Goal: Task Accomplishment & Management: Complete application form

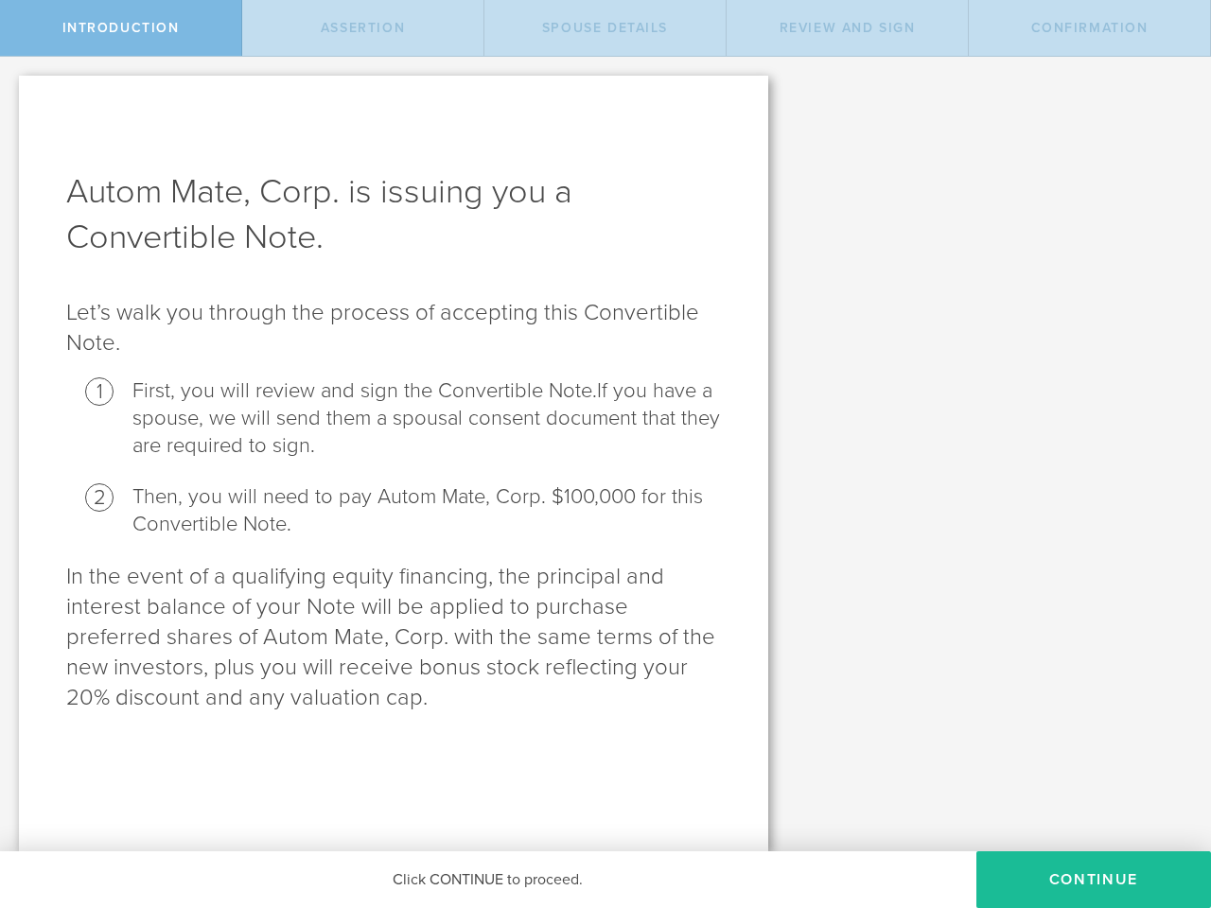
click at [605, 454] on li "First, you will review and sign the Convertible Note. If you have a spouse, we …" at bounding box center [426, 418] width 588 height 82
click at [121, 27] on span "Introduction" at bounding box center [120, 28] width 117 height 16
click at [363, 27] on span "Assertion" at bounding box center [363, 28] width 84 height 16
click at [605, 27] on span "Spouse Details" at bounding box center [605, 28] width 126 height 16
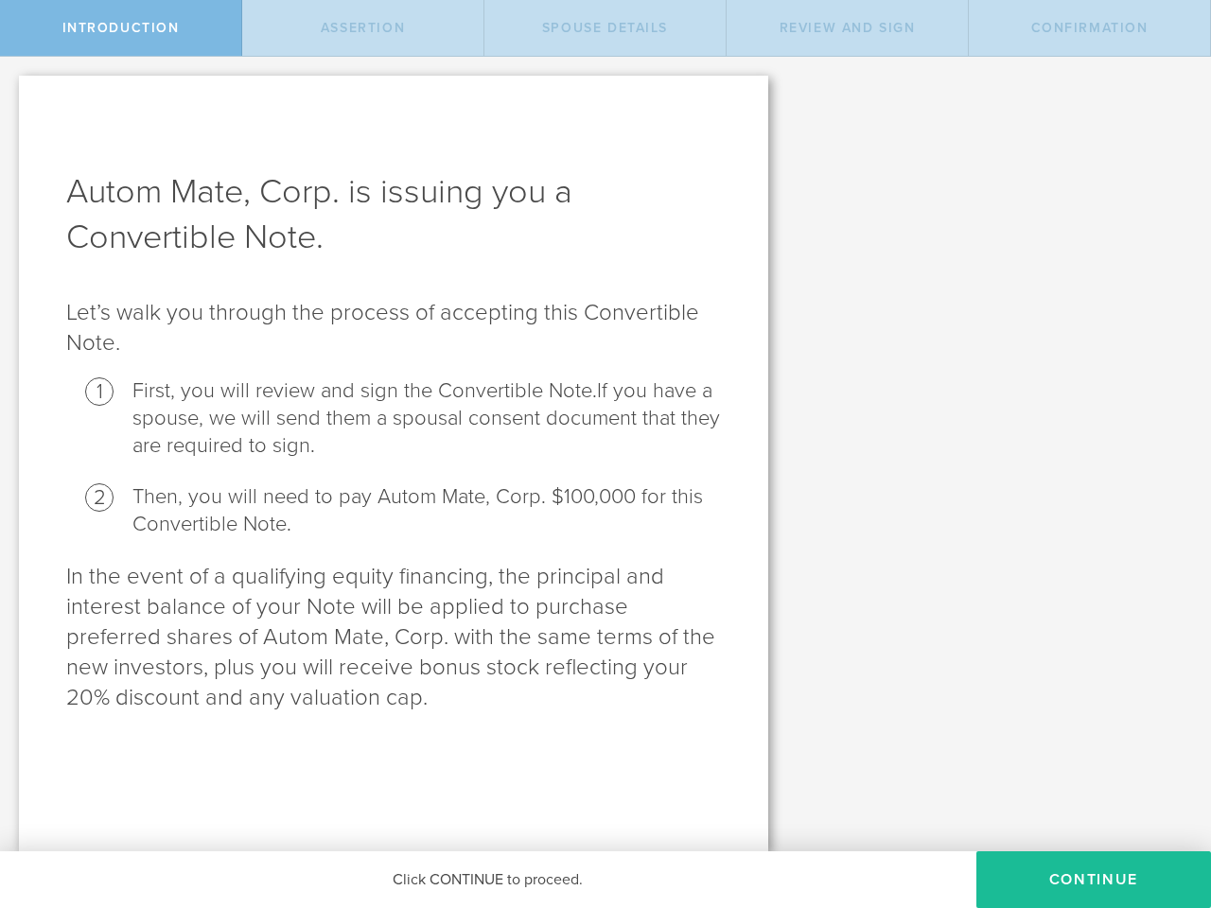
click at [848, 27] on span "Review and Sign" at bounding box center [847, 28] width 136 height 16
click at [1090, 27] on span "Confirmation" at bounding box center [1089, 28] width 117 height 16
click at [1094, 880] on button "Continue" at bounding box center [1093, 879] width 235 height 57
radio input "true"
checkbox input "true"
